Goal: Transaction & Acquisition: Obtain resource

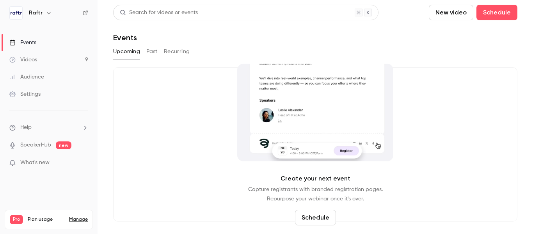
click at [30, 57] on div "Videos" at bounding box center [23, 60] width 28 height 8
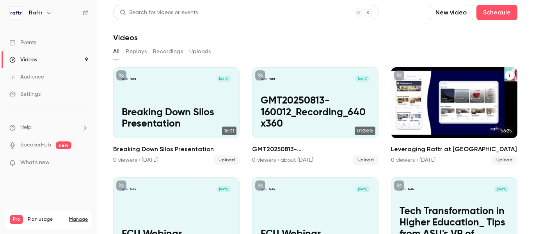
click at [462, 105] on div "Raftr [DATE] Leveraging Raftr at [GEOGRAPHIC_DATA]" at bounding box center [454, 102] width 126 height 71
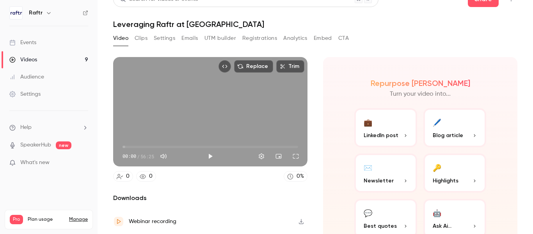
scroll to position [14, 0]
click at [146, 35] on button "Clips" at bounding box center [141, 38] width 13 height 12
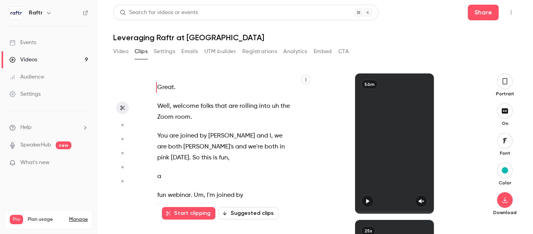
scroll to position [3, 0]
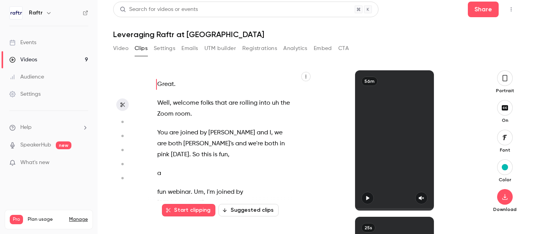
click at [243, 126] on div "Great . Well , welcome folks that are rolling into uh the Zoom room . You are j…" at bounding box center [227, 144] width 161 height 132
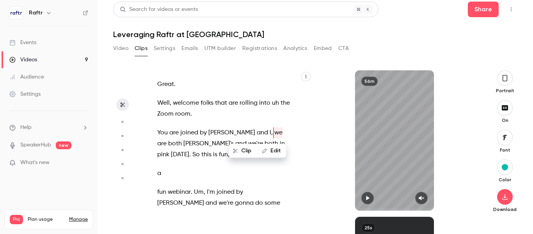
click at [304, 80] on button "button" at bounding box center [305, 76] width 9 height 9
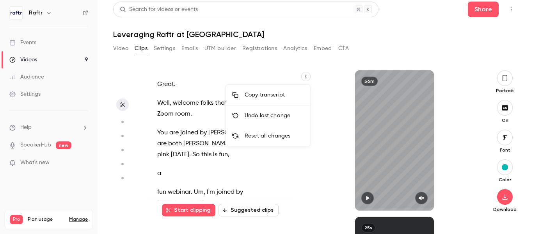
click at [273, 96] on div "Copy transcript" at bounding box center [274, 95] width 59 height 8
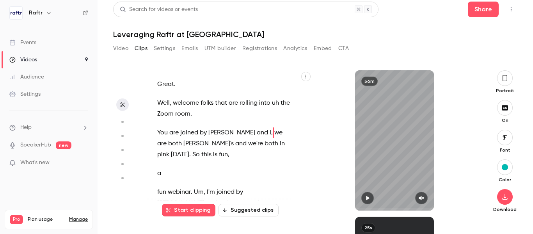
type input "***"
